Goal: Transaction & Acquisition: Purchase product/service

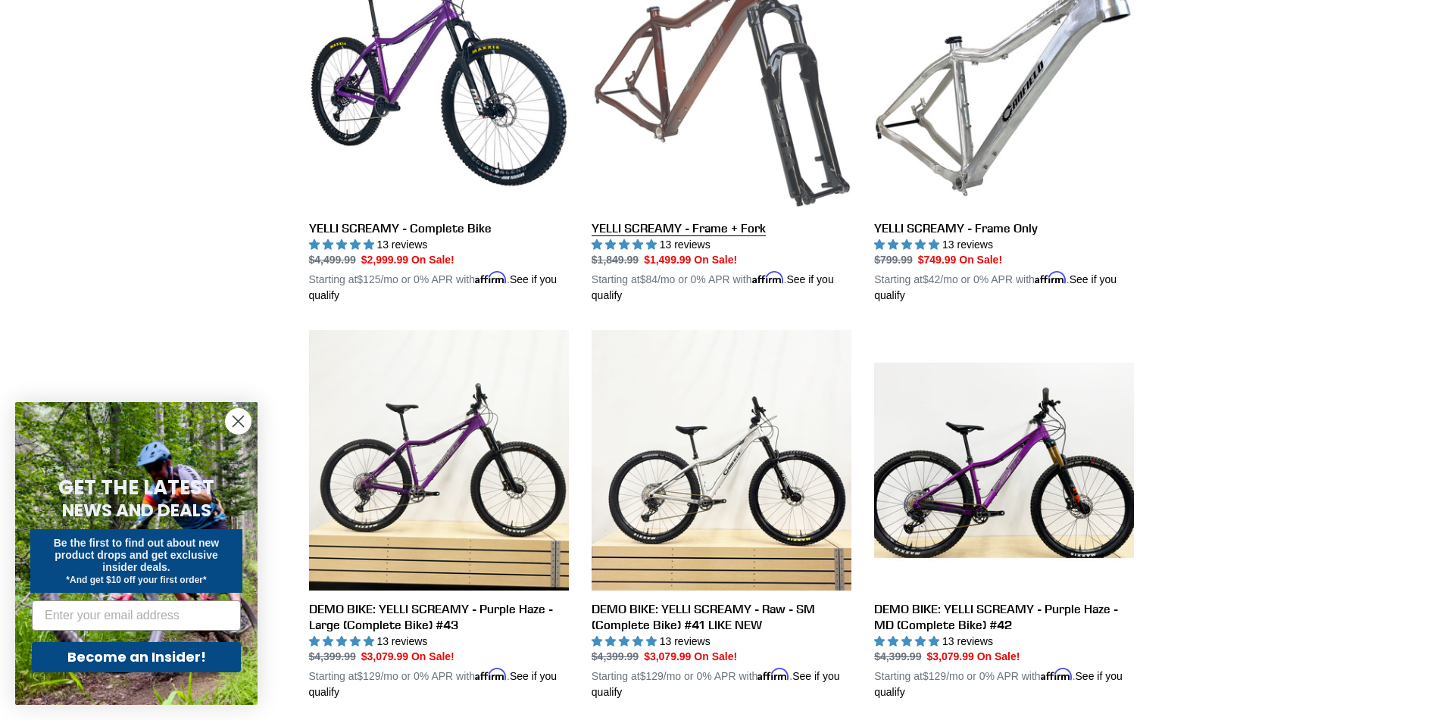
scroll to position [530, 0]
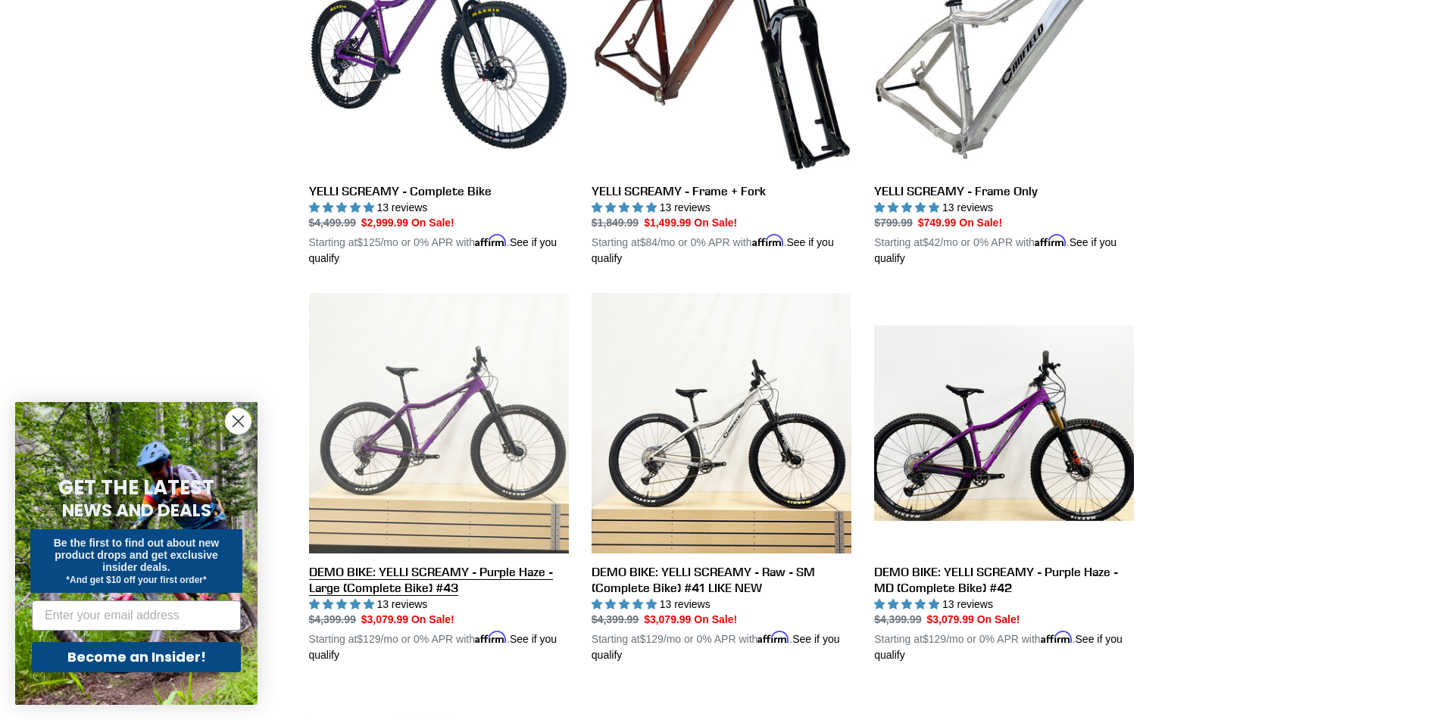
click at [413, 442] on link "DEMO BIKE: YELLI SCREAMY - Purple Haze - Large (Complete Bike) #43" at bounding box center [439, 478] width 260 height 370
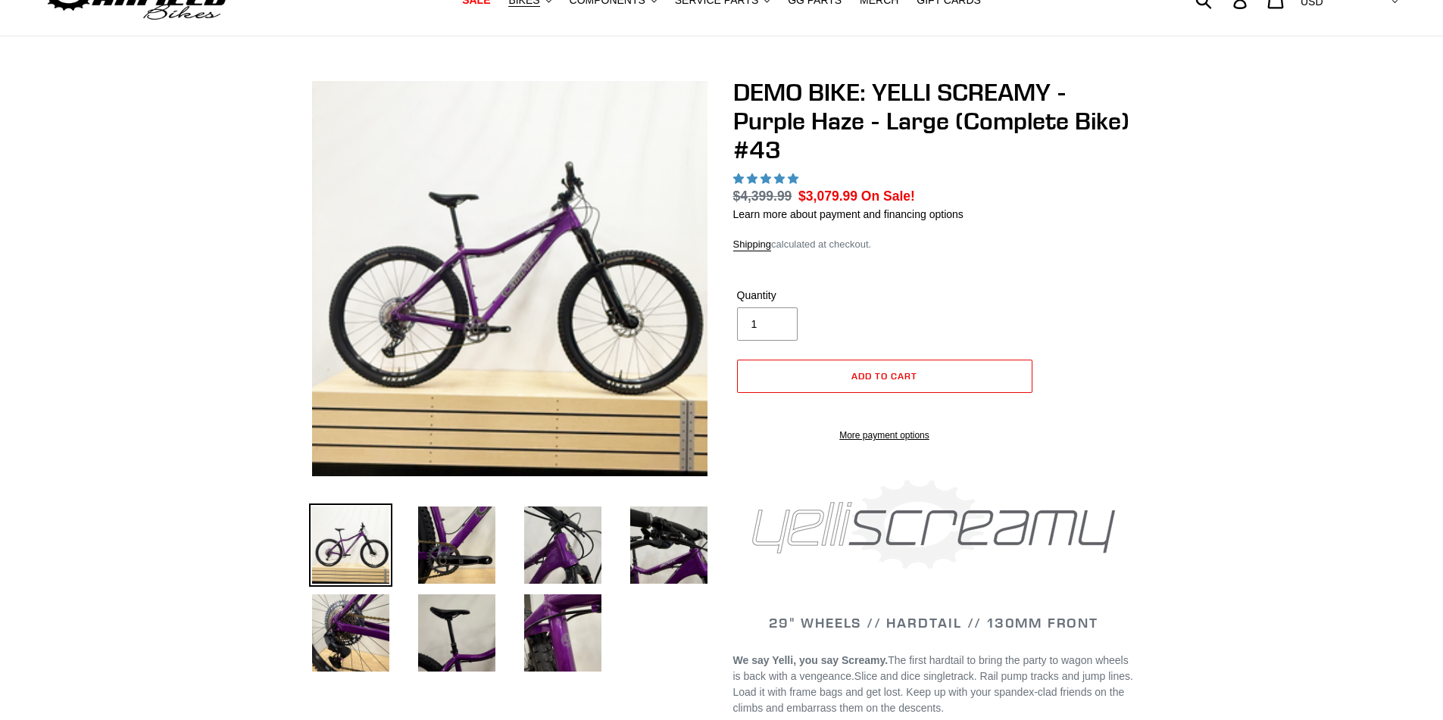
select select "highest-rating"
